Goal: Task Accomplishment & Management: Use online tool/utility

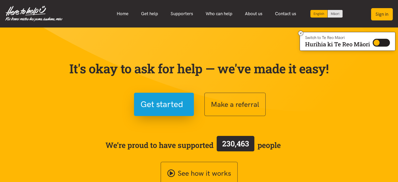
click at [385, 18] on button "Sign in" at bounding box center [382, 14] width 22 height 12
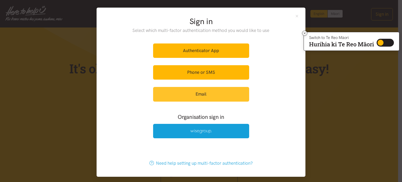
click at [228, 90] on link "Email" at bounding box center [201, 94] width 96 height 14
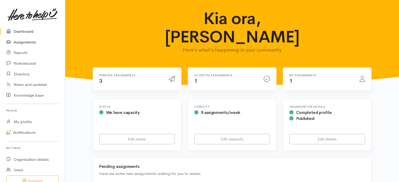
click at [28, 41] on link "Assignments" at bounding box center [32, 42] width 65 height 11
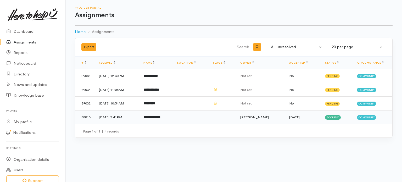
click at [173, 114] on td "**********" at bounding box center [156, 117] width 34 height 14
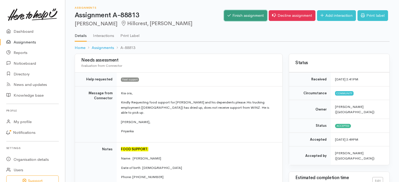
click at [248, 16] on link "Finish assignment" at bounding box center [245, 15] width 43 height 11
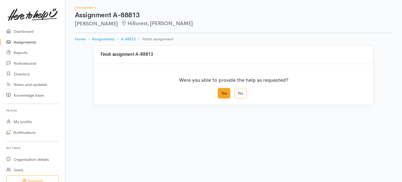
click at [224, 96] on label "Yes" at bounding box center [223, 93] width 13 height 11
click at [221, 91] on input "Yes" at bounding box center [218, 89] width 3 height 3
radio input "true"
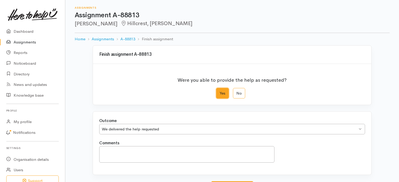
scroll to position [45, 0]
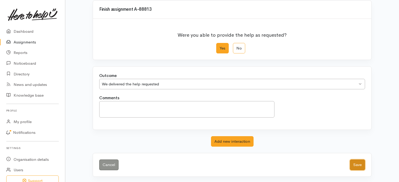
click at [360, 160] on button "Save" at bounding box center [357, 164] width 15 height 11
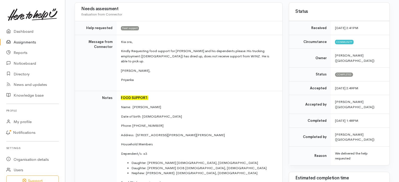
scroll to position [52, 0]
click at [33, 41] on link "Assignments" at bounding box center [32, 42] width 65 height 11
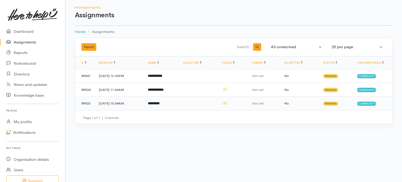
click at [167, 98] on td "*********" at bounding box center [161, 103] width 35 height 14
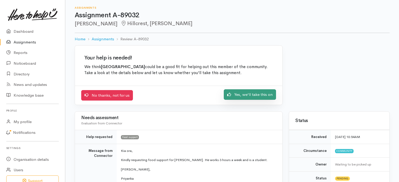
click at [259, 97] on link "Yes, we'll take this on" at bounding box center [250, 94] width 52 height 11
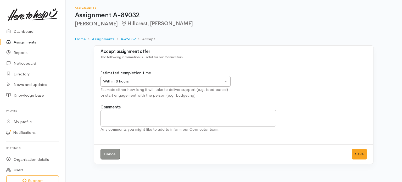
click at [226, 79] on div "Within 8 hours Within 8 hours" at bounding box center [165, 81] width 130 height 11
click at [225, 80] on div "Within 24 hours Within 24 hours" at bounding box center [165, 81] width 130 height 11
click at [358, 151] on button "Save" at bounding box center [358, 153] width 15 height 11
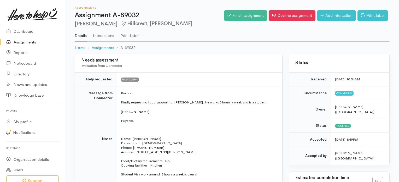
click at [26, 42] on link "Assignments" at bounding box center [32, 42] width 65 height 11
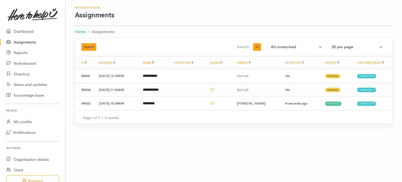
click at [164, 85] on td "**********" at bounding box center [155, 90] width 32 height 14
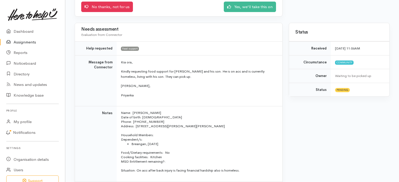
scroll to position [88, 0]
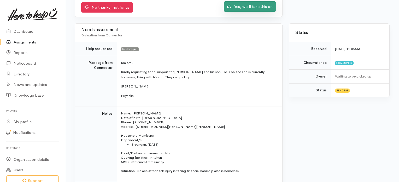
click at [248, 5] on link "Yes, we'll take this on" at bounding box center [250, 6] width 52 height 11
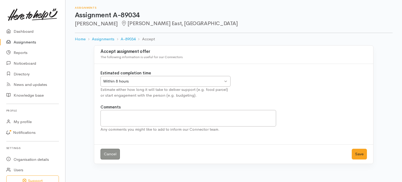
click at [226, 82] on div "Within 8 hours Within 8 hours" at bounding box center [165, 81] width 130 height 11
click at [356, 154] on button "Save" at bounding box center [358, 153] width 15 height 11
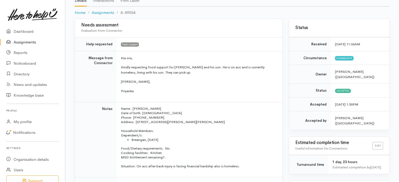
scroll to position [41, 0]
click at [31, 38] on link "Assignments" at bounding box center [32, 42] width 65 height 11
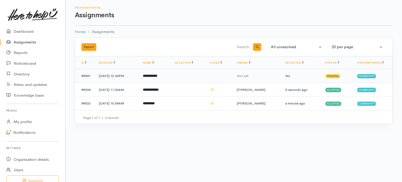
click at [157, 75] on b "**********" at bounding box center [150, 75] width 14 height 3
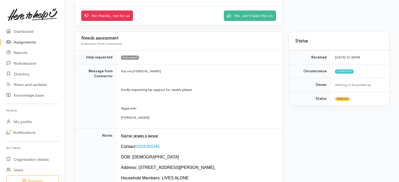
scroll to position [76, 0]
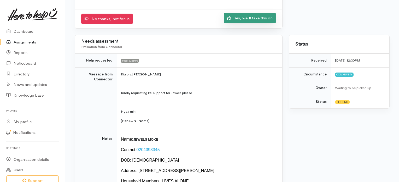
click at [253, 13] on link "Yes, we'll take this on" at bounding box center [250, 18] width 52 height 11
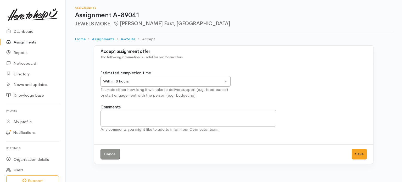
click at [226, 79] on div "Within 8 hours Within 8 hours" at bounding box center [165, 81] width 130 height 11
click at [359, 153] on button "Save" at bounding box center [358, 153] width 15 height 11
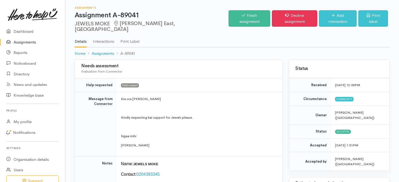
click at [33, 39] on link "Assignments" at bounding box center [32, 42] width 65 height 11
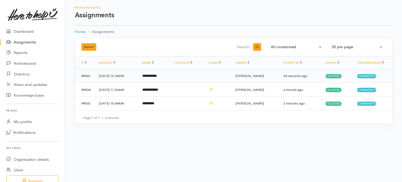
click at [169, 72] on td "**********" at bounding box center [153, 76] width 31 height 14
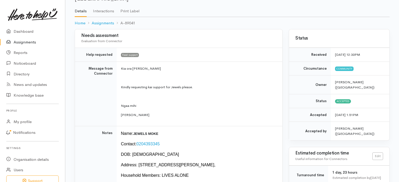
scroll to position [31, 0]
